Goal: Find specific page/section

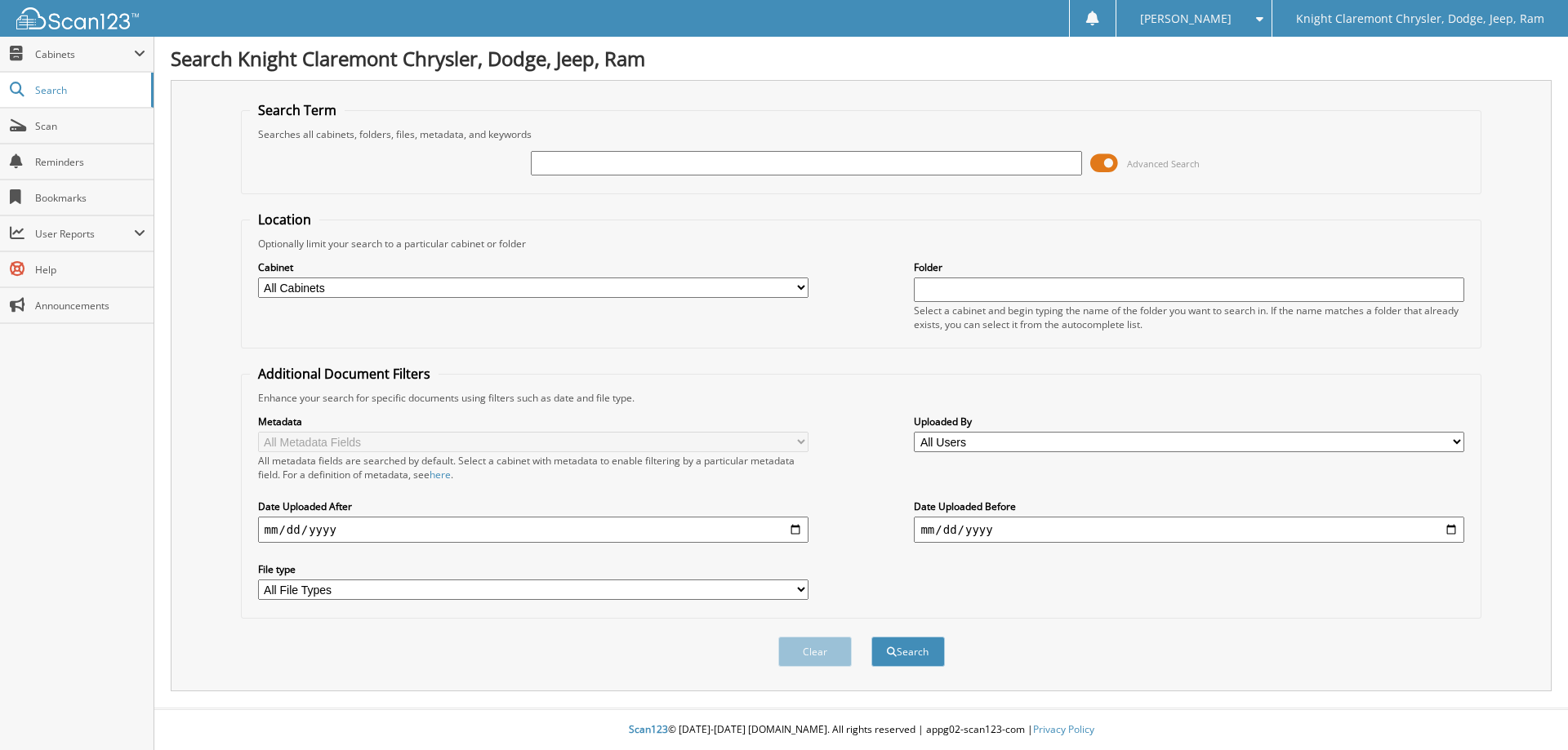
click at [635, 164] on input "text" at bounding box center [806, 163] width 551 height 25
type input "3"
type input "DU1762"
click at [872, 637] on button "Search" at bounding box center [908, 652] width 73 height 30
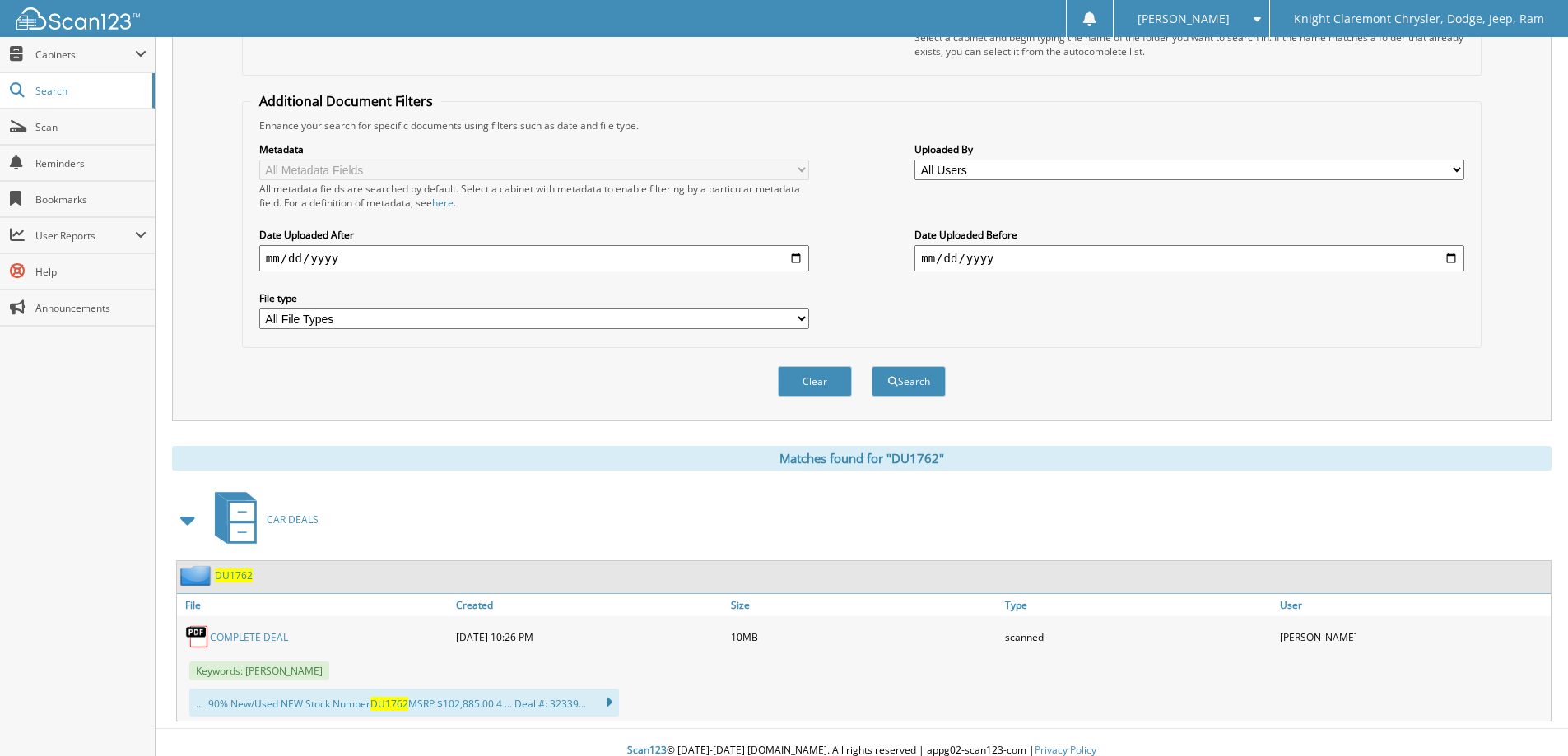
scroll to position [291, 0]
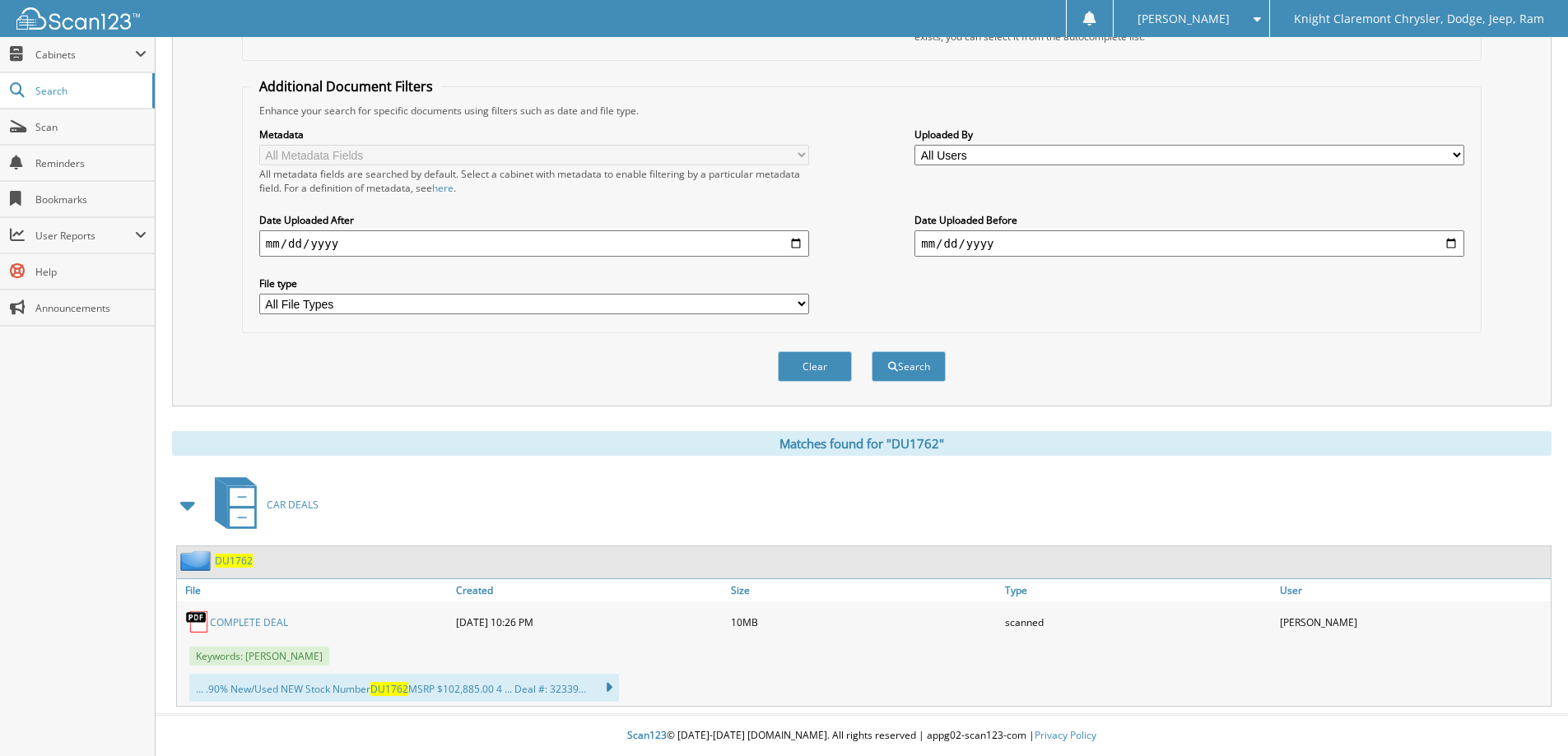
click at [267, 623] on link "COMPLETE DEAL" at bounding box center [249, 622] width 78 height 14
click at [189, 619] on img at bounding box center [197, 622] width 25 height 25
click at [611, 688] on icon at bounding box center [600, 688] width 24 height 23
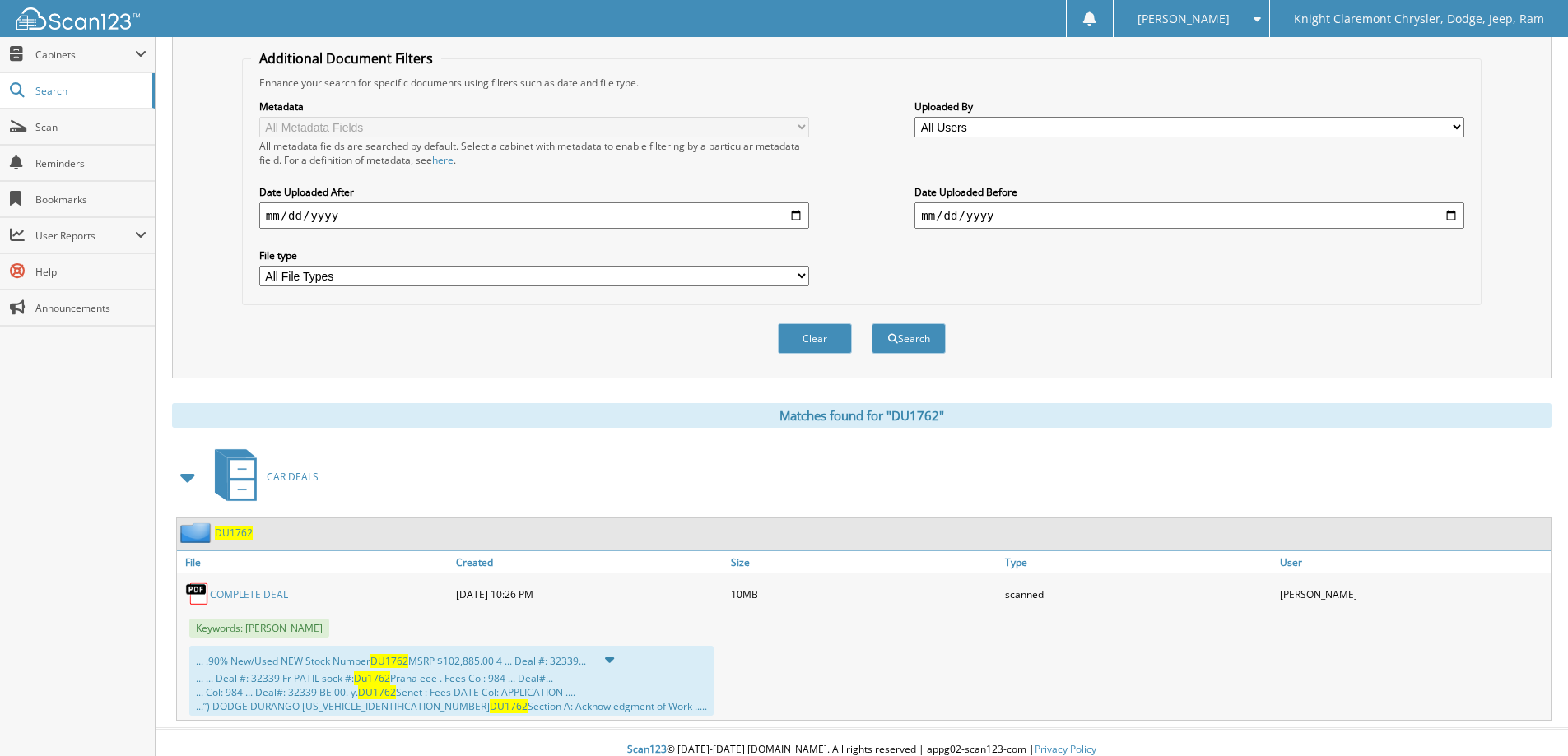
scroll to position [333, 0]
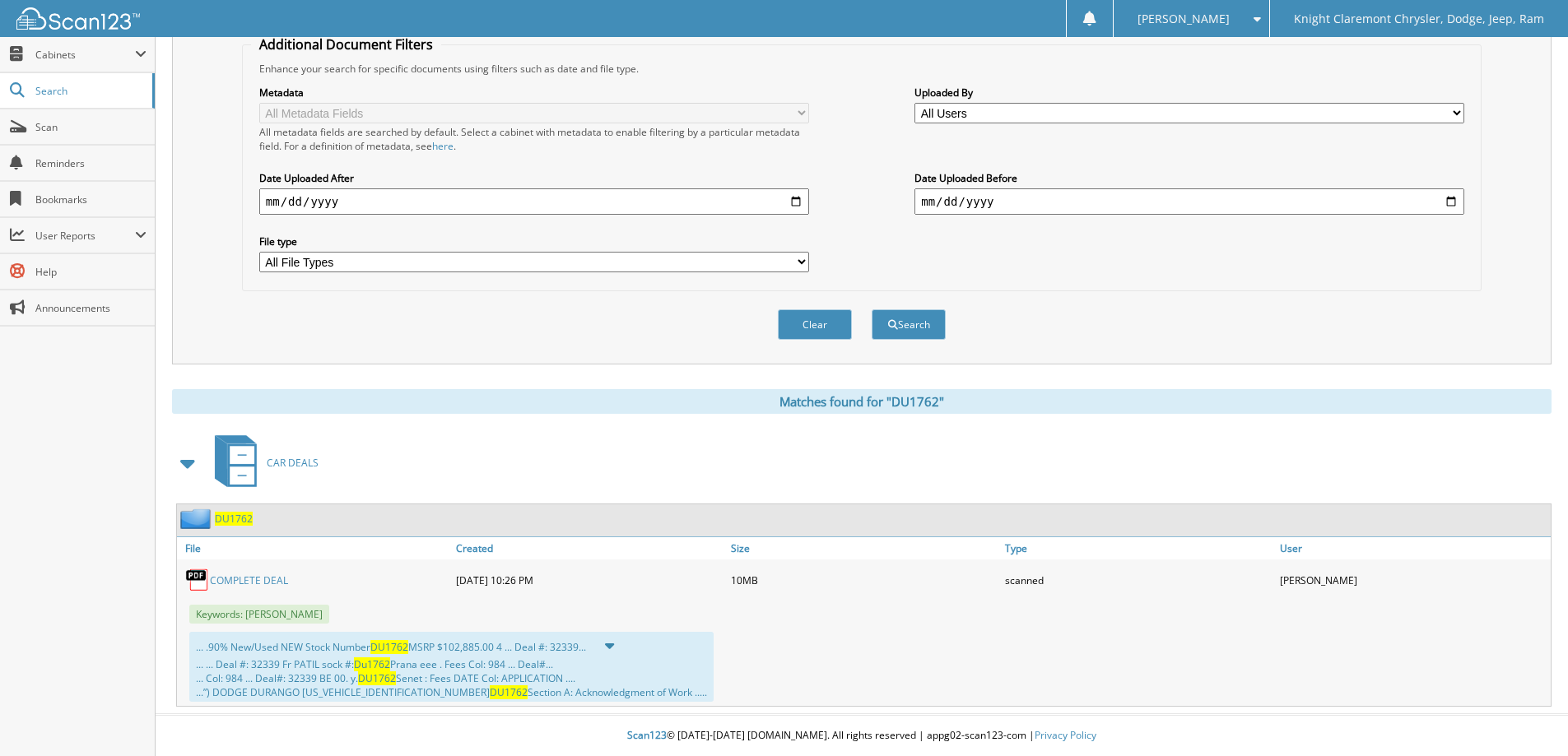
click at [219, 582] on link "COMPLETE DEAL" at bounding box center [249, 580] width 78 height 14
click at [47, 129] on span "Scan" at bounding box center [91, 127] width 111 height 14
